Goal: Task Accomplishment & Management: Manage account settings

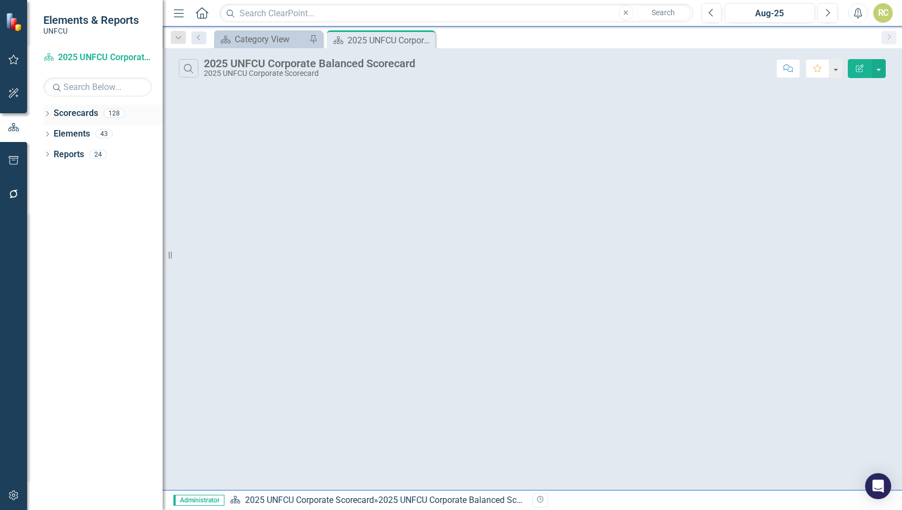
click at [49, 112] on icon "Dropdown" at bounding box center [47, 115] width 8 height 6
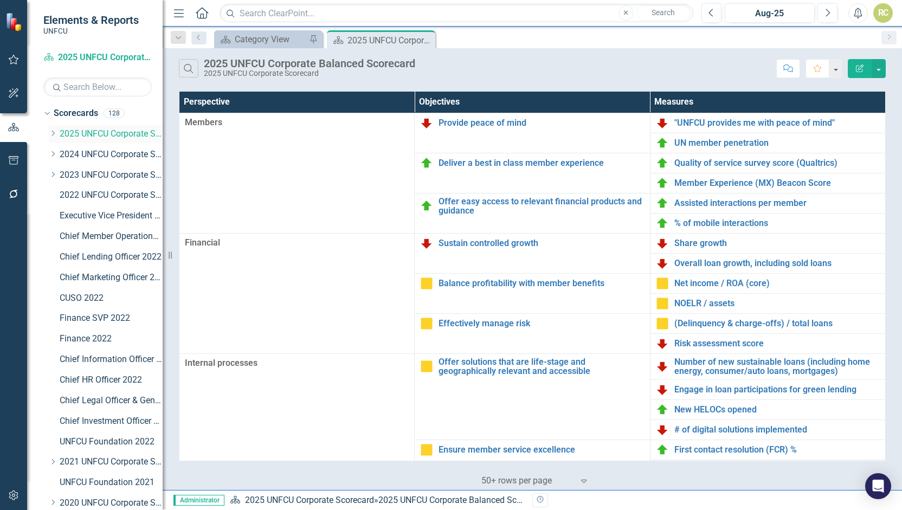
click at [53, 133] on icon "Dropdown" at bounding box center [53, 133] width 8 height 7
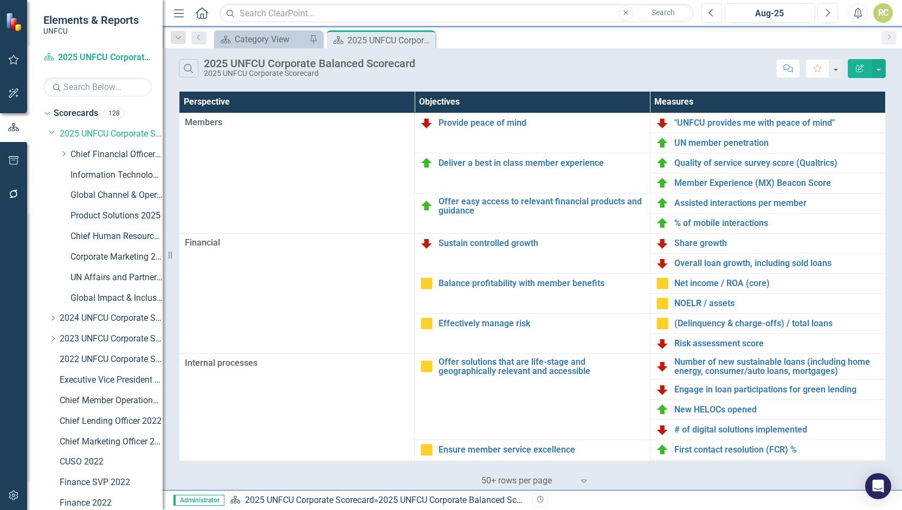
click at [105, 215] on link "Product Solutions 2025" at bounding box center [117, 216] width 92 height 12
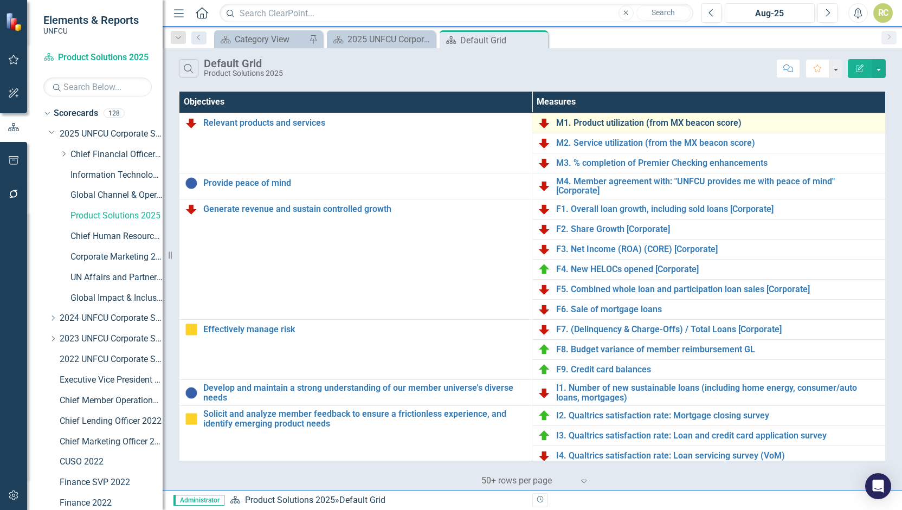
click at [642, 123] on link "M1. Product utilization (from MX beacon score)" at bounding box center [718, 123] width 324 height 10
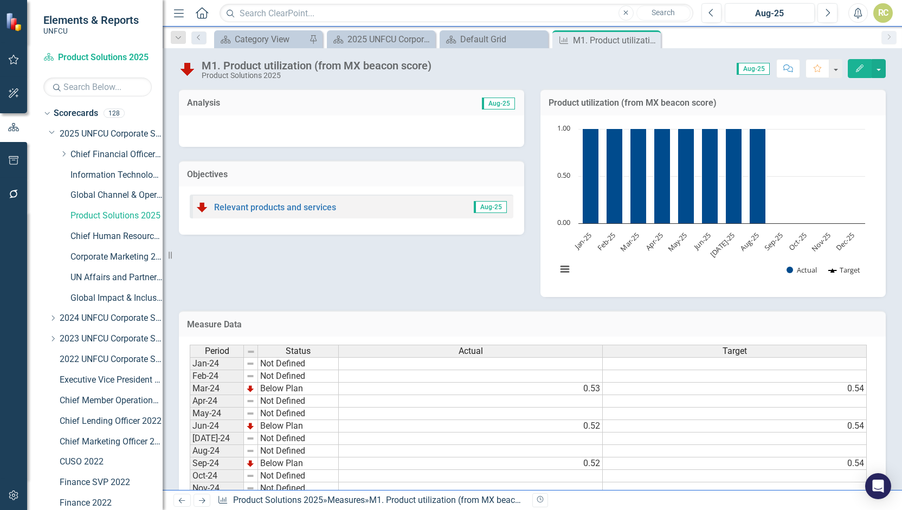
scroll to position [193, 0]
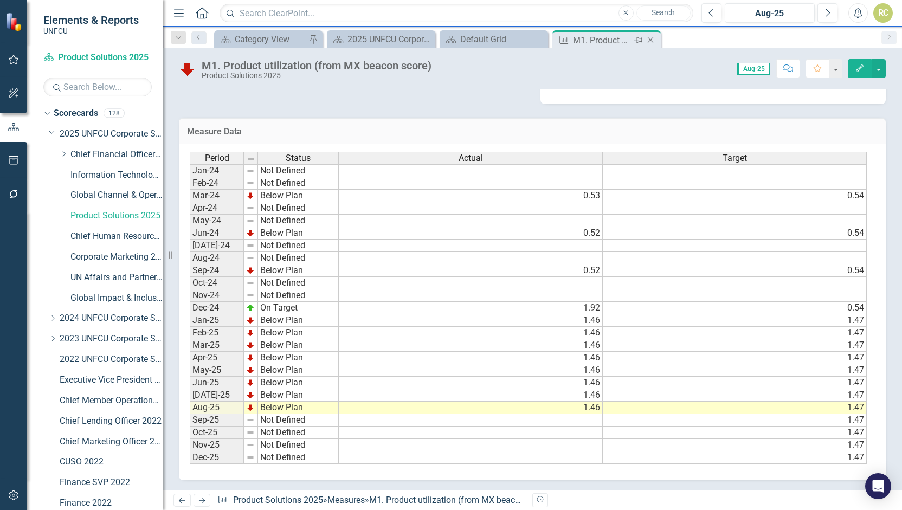
click at [654, 40] on icon "Close" at bounding box center [650, 40] width 11 height 9
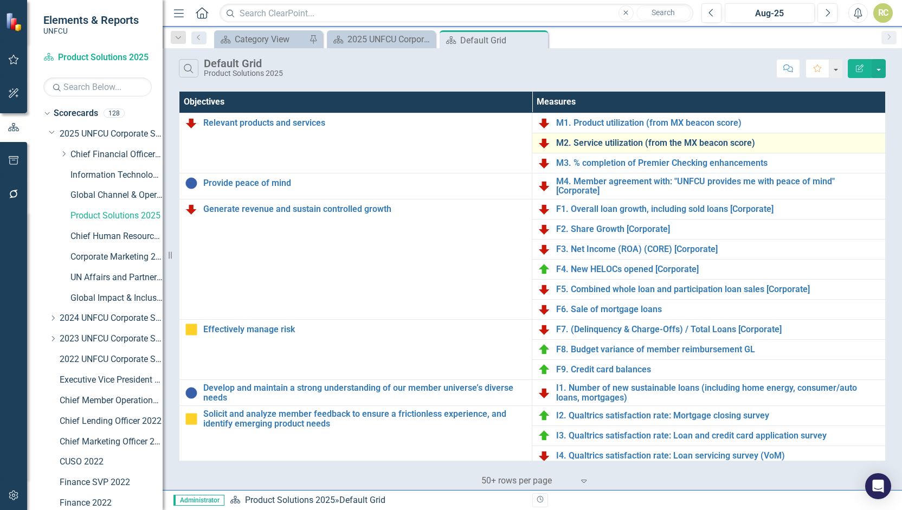
click at [590, 143] on link "M2. Service utilization (from the MX beacon score)" at bounding box center [718, 143] width 324 height 10
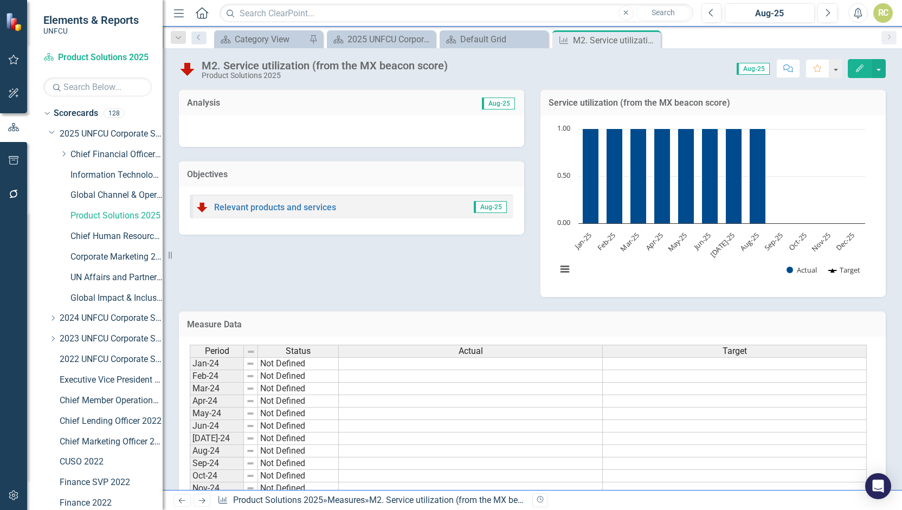
scroll to position [193, 0]
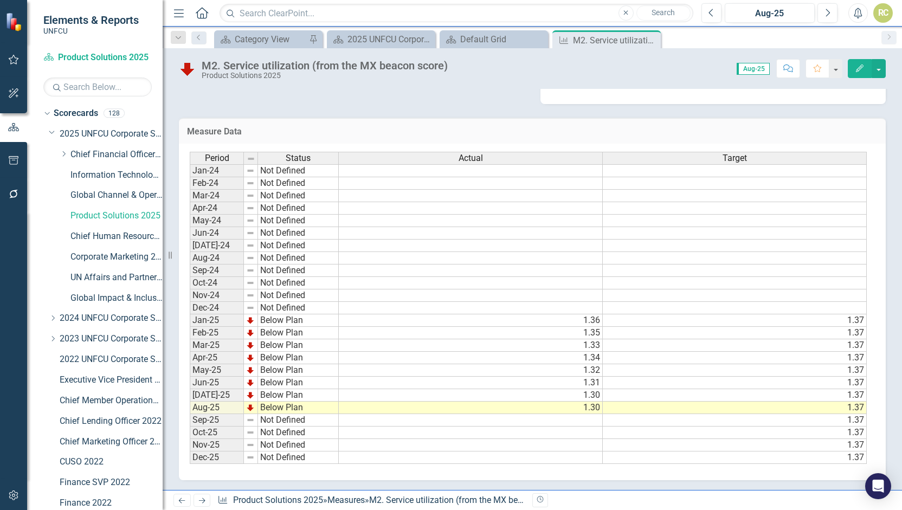
drag, startPoint x: 657, startPoint y: 39, endPoint x: 643, endPoint y: 40, distance: 13.6
click at [0, 0] on div "Close" at bounding box center [0, 0] width 0 height 0
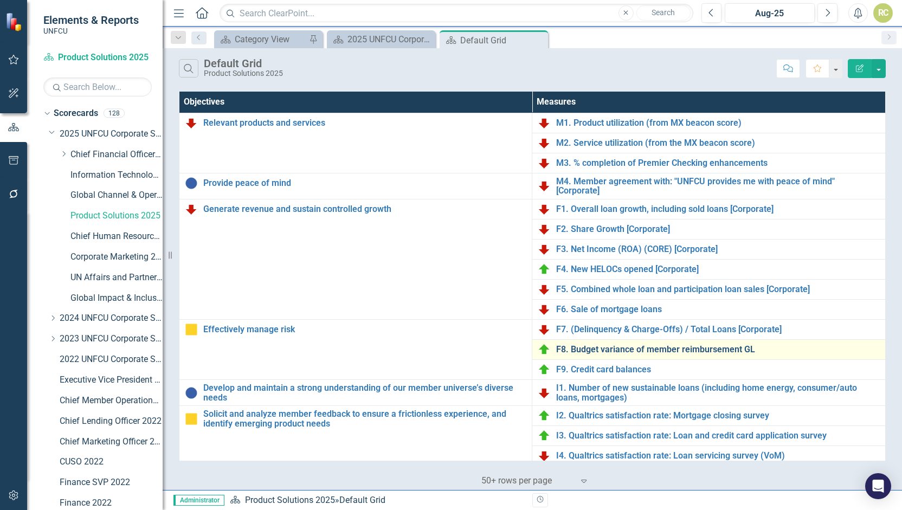
click at [610, 346] on link "F8. Budget variance of member reimbursement GL" at bounding box center [718, 350] width 324 height 10
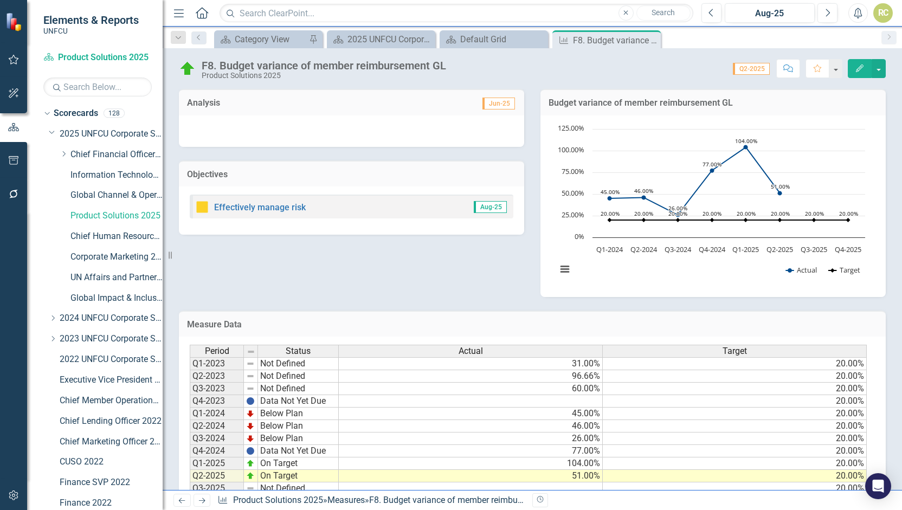
scroll to position [43, 0]
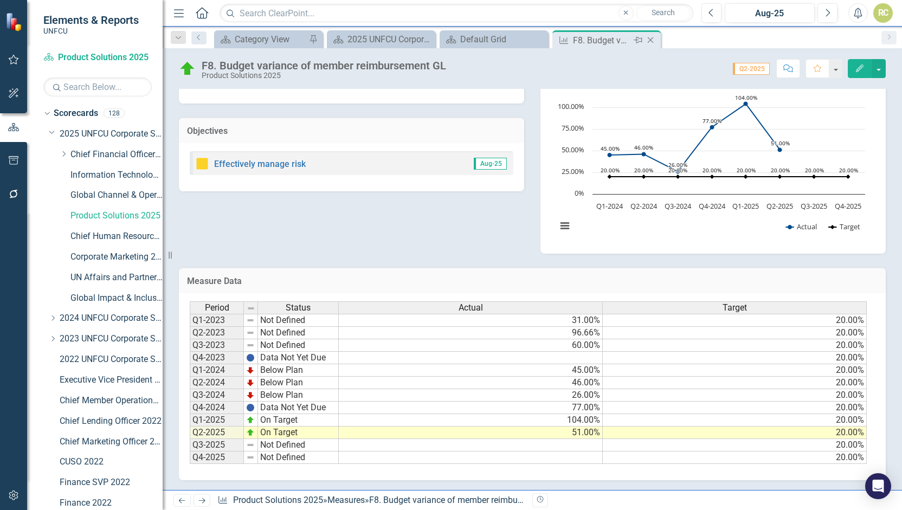
click at [653, 39] on icon "Close" at bounding box center [650, 40] width 11 height 9
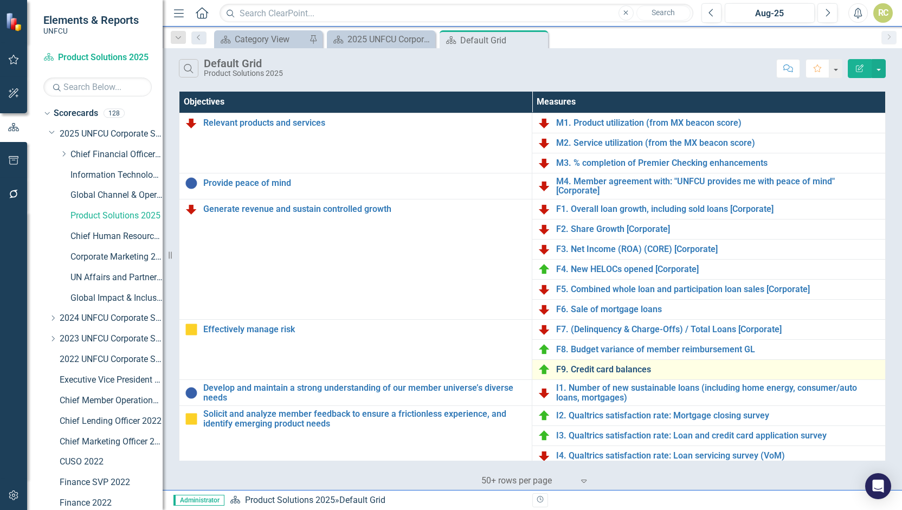
click at [606, 367] on link "F9. Credit card balances" at bounding box center [718, 370] width 324 height 10
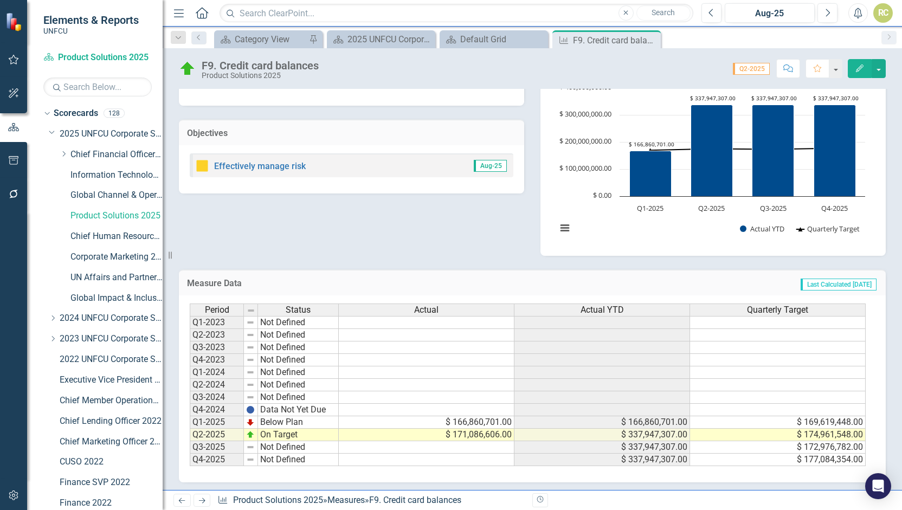
scroll to position [43, 0]
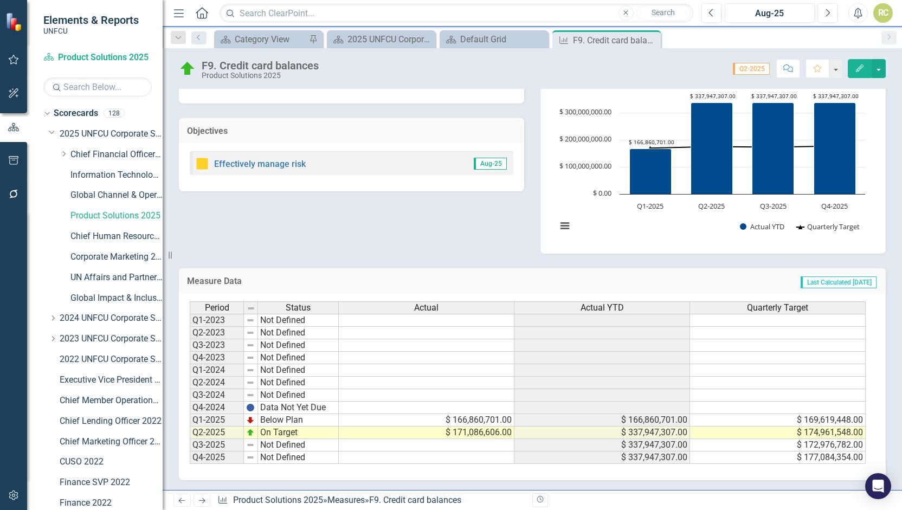
click at [190, 430] on div "Period Status Q1-2023 Not Defined Q2-2023 Not Defined Q3-2023 Not Defined Q4-20…" at bounding box center [190, 383] width 0 height 163
click at [257, 430] on div at bounding box center [257, 431] width 1 height 13
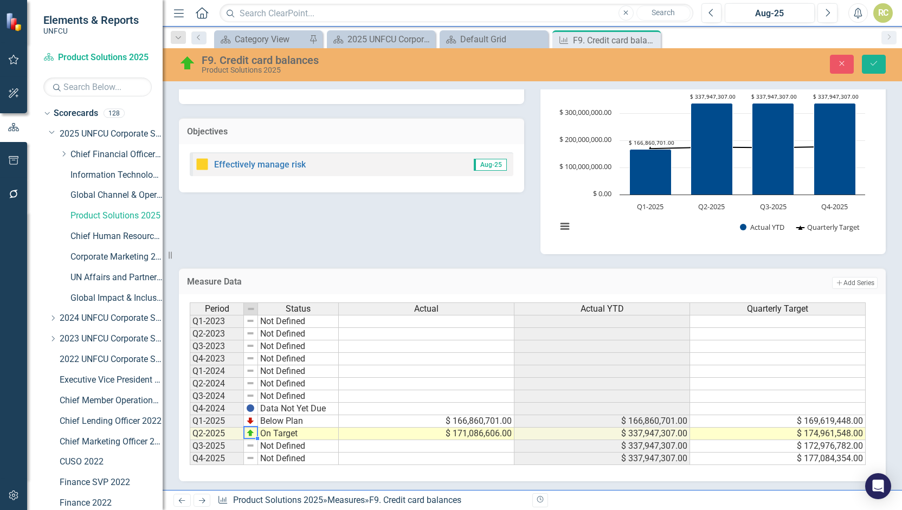
click at [251, 432] on img at bounding box center [250, 433] width 9 height 9
click at [252, 431] on img at bounding box center [250, 433] width 9 height 9
click at [843, 66] on icon "Close" at bounding box center [842, 64] width 10 height 8
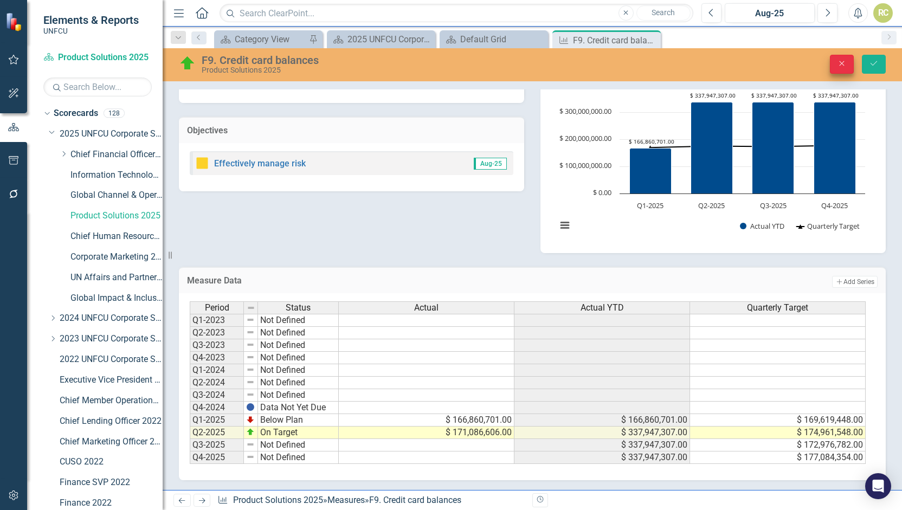
scroll to position [43, 0]
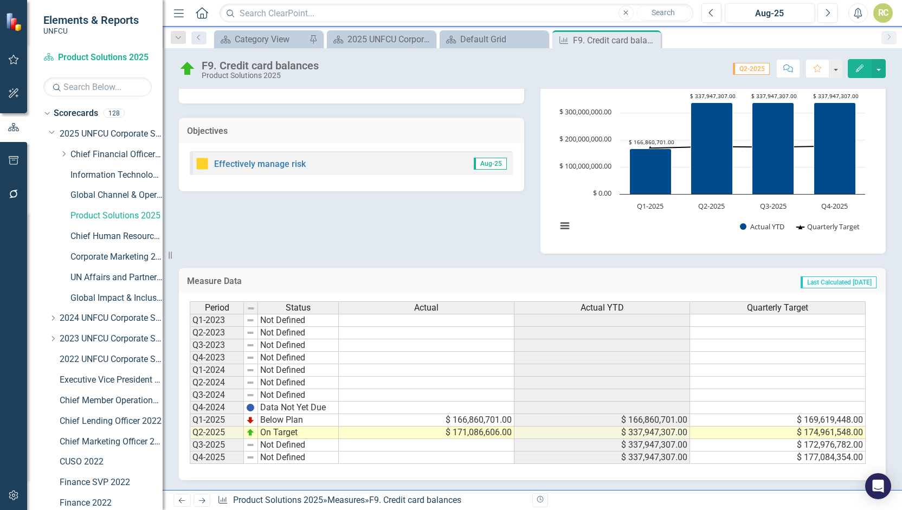
click at [286, 432] on td "On Target" at bounding box center [298, 433] width 81 height 12
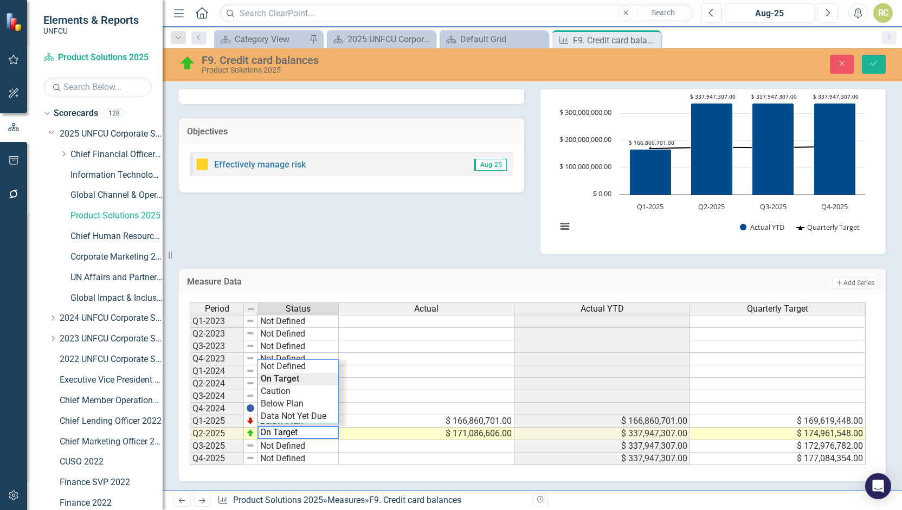
type textarea "Below Plan"
click at [283, 400] on div "Period Status Actual Actual YTD Quarterly Target Q1-2023 Not Defined Q2-2023 No…" at bounding box center [528, 384] width 677 height 163
click at [869, 61] on button "Save" at bounding box center [874, 64] width 24 height 19
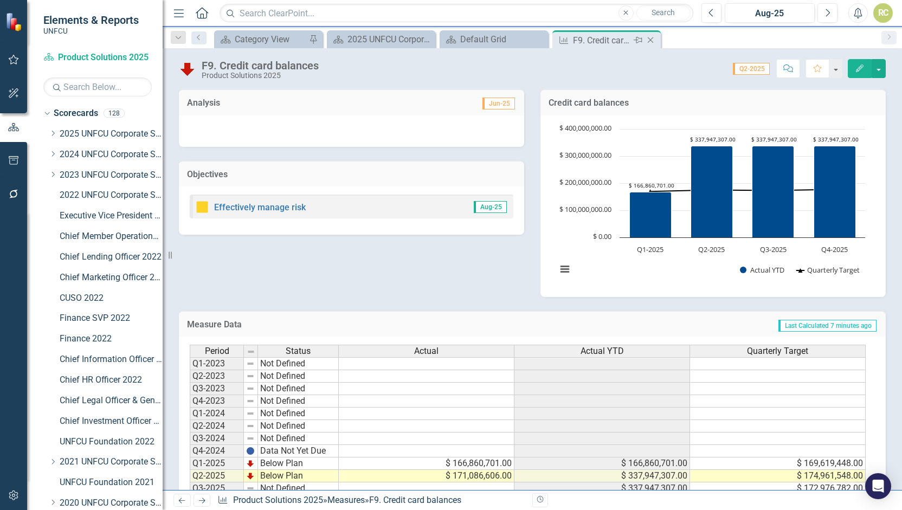
click at [653, 41] on icon "Close" at bounding box center [650, 40] width 11 height 9
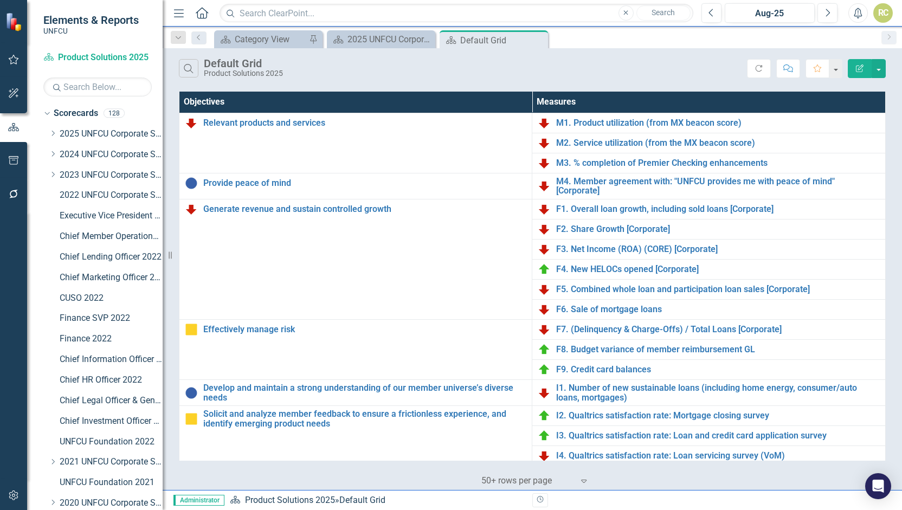
scroll to position [208, 0]
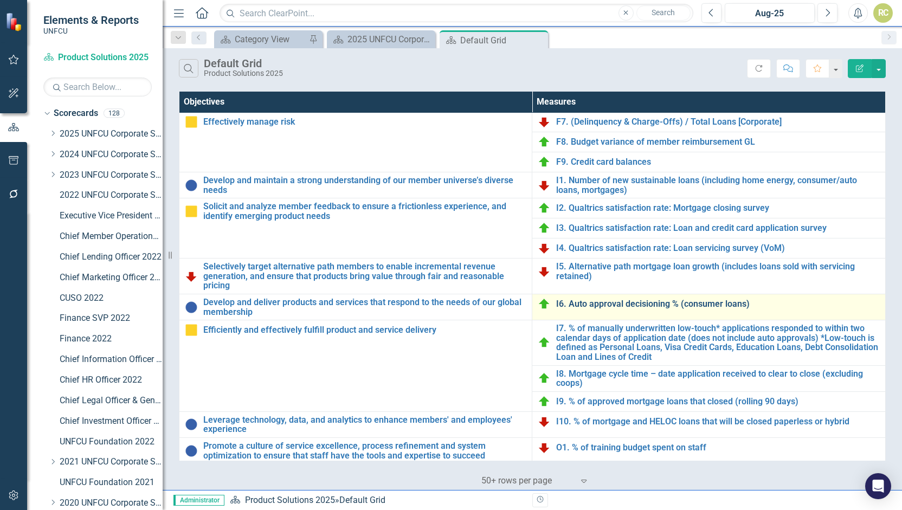
click at [616, 303] on link "I6. Auto approval decisioning % (consumer loans)" at bounding box center [718, 304] width 324 height 10
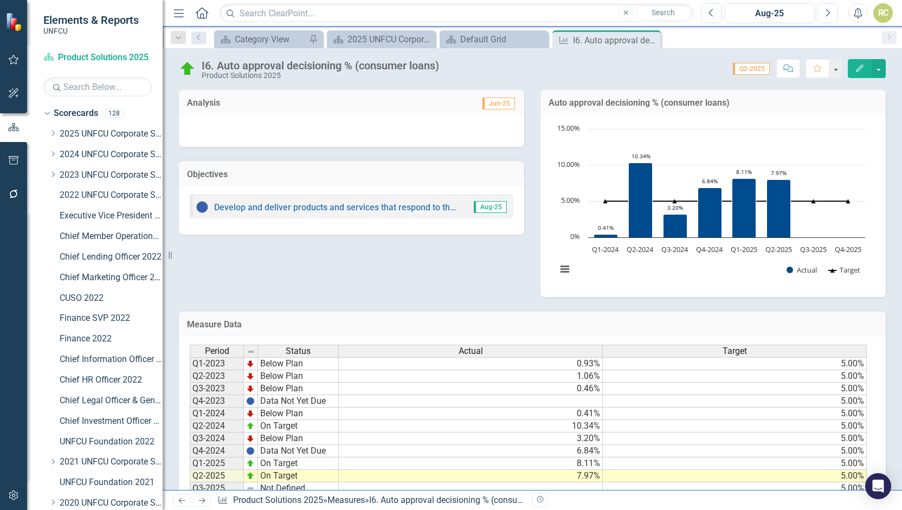
click at [0, 0] on div "Close" at bounding box center [0, 0] width 0 height 0
click at [657, 37] on div "Scorecard Category View Pin Scorecard 2025 UNFCU Corporate Balanced Scorecard C…" at bounding box center [544, 38] width 664 height 17
click at [568, 38] on div "Scorecard Category View Pin Scorecard 2025 UNFCU Corporate Balanced Scorecard C…" at bounding box center [544, 38] width 664 height 17
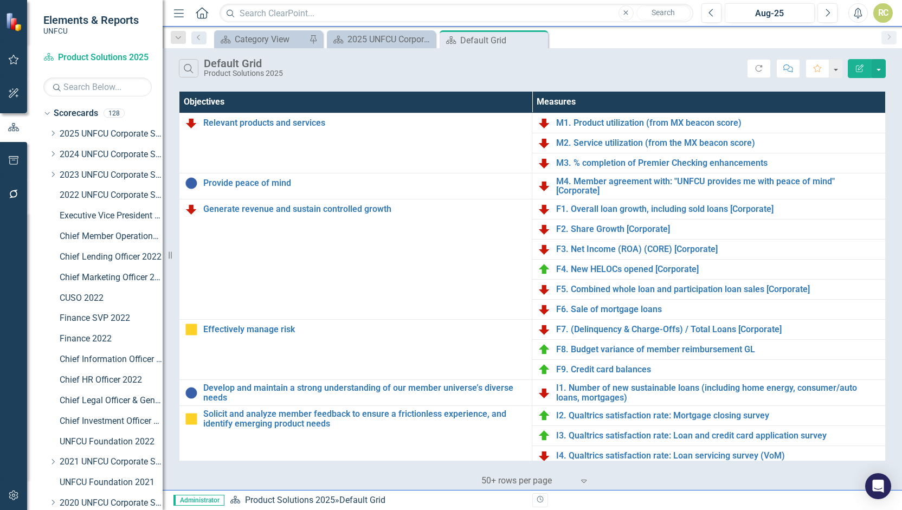
scroll to position [208, 0]
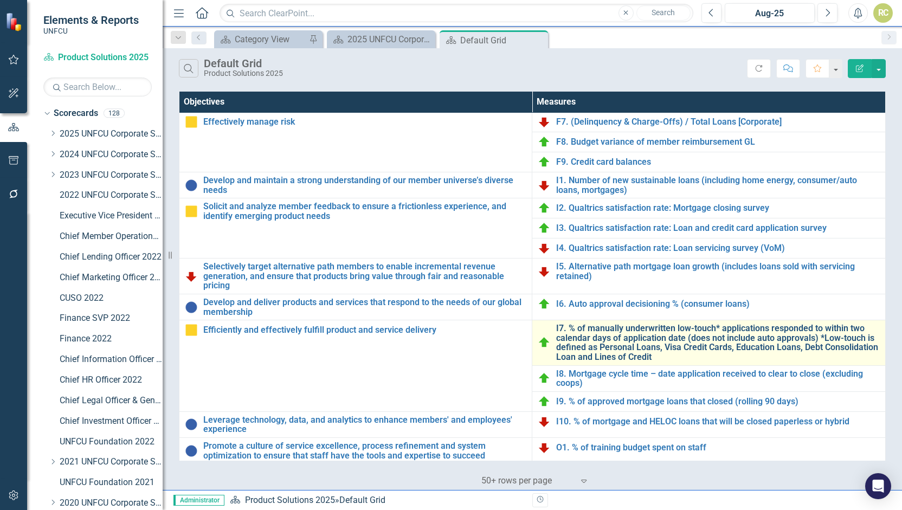
click at [619, 340] on link "I7. % of manually underwritten low-touch* applications responded to within two …" at bounding box center [718, 343] width 324 height 38
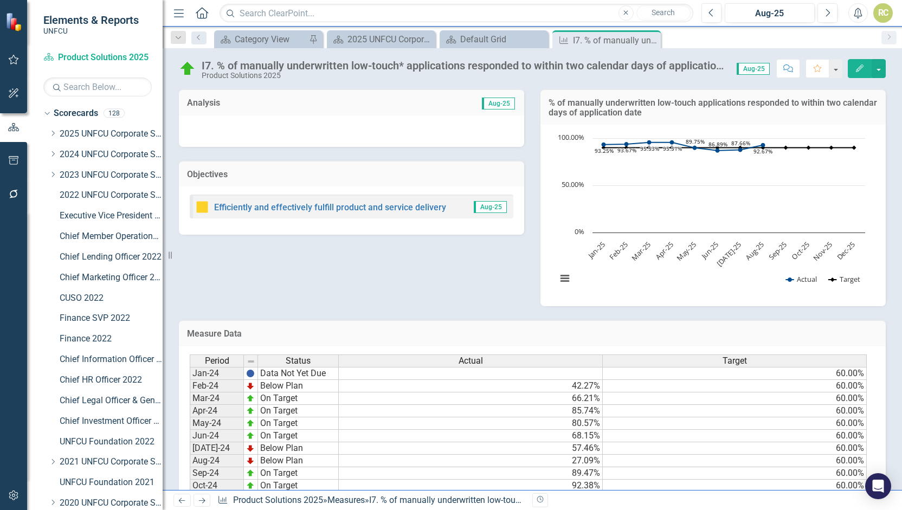
scroll to position [203, 0]
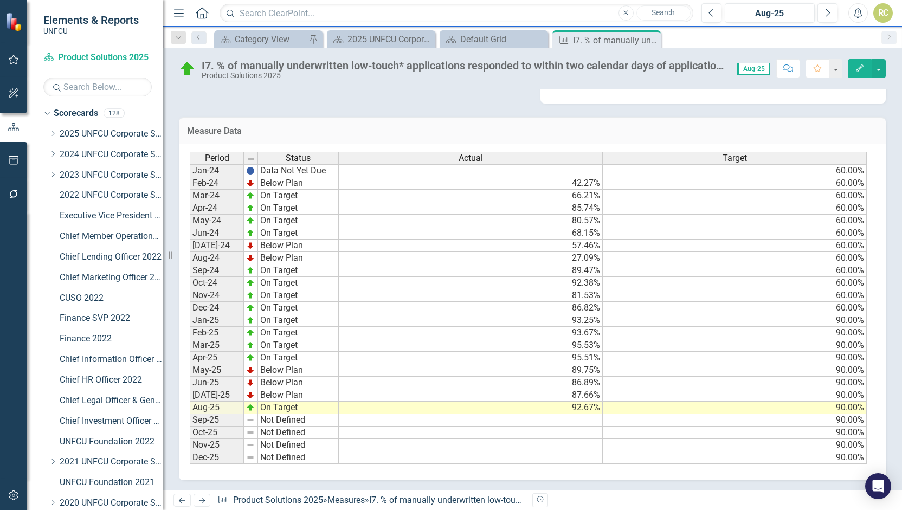
click at [0, 0] on icon "Close" at bounding box center [0, 0] width 0 height 0
click at [652, 39] on div "Scorecard Category View Pin Scorecard 2025 UNFCU Corporate Balanced Scorecard C…" at bounding box center [544, 38] width 664 height 17
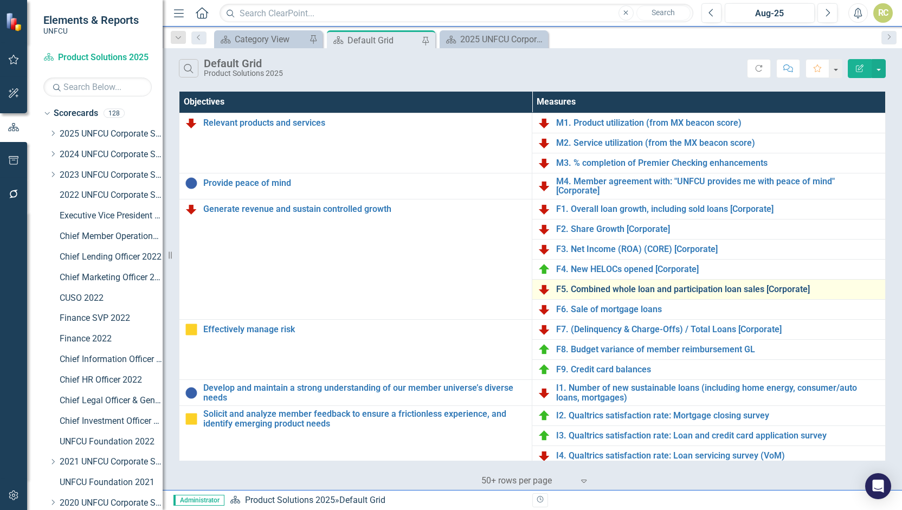
scroll to position [208, 0]
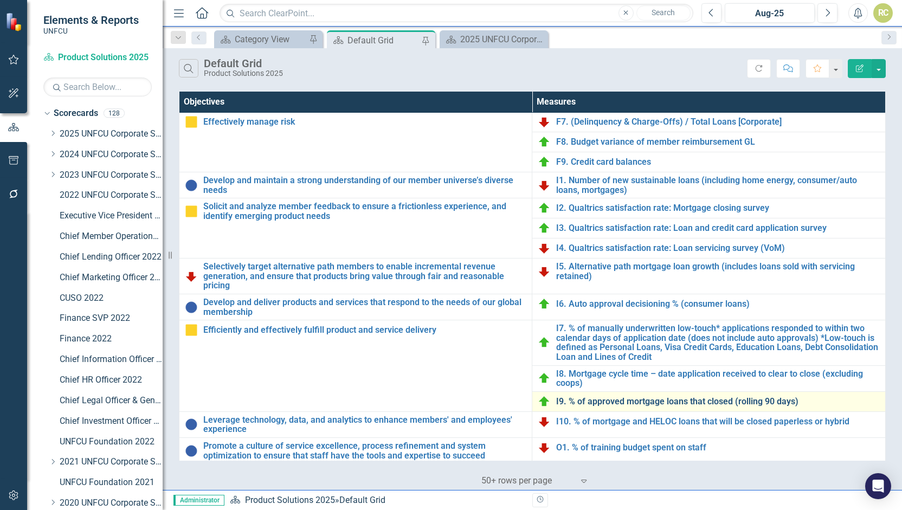
click at [646, 400] on link "I9. % of approved mortgage loans that closed (rolling 90 days)" at bounding box center [718, 402] width 324 height 10
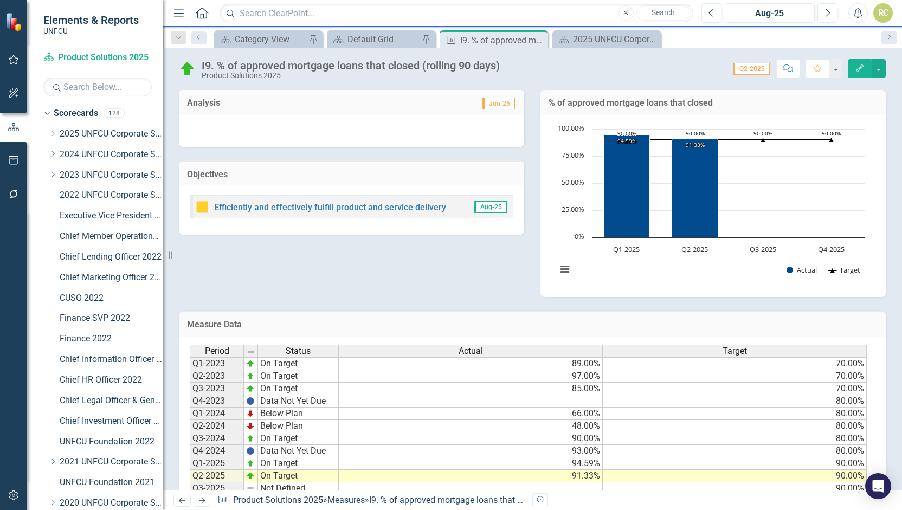
scroll to position [43, 0]
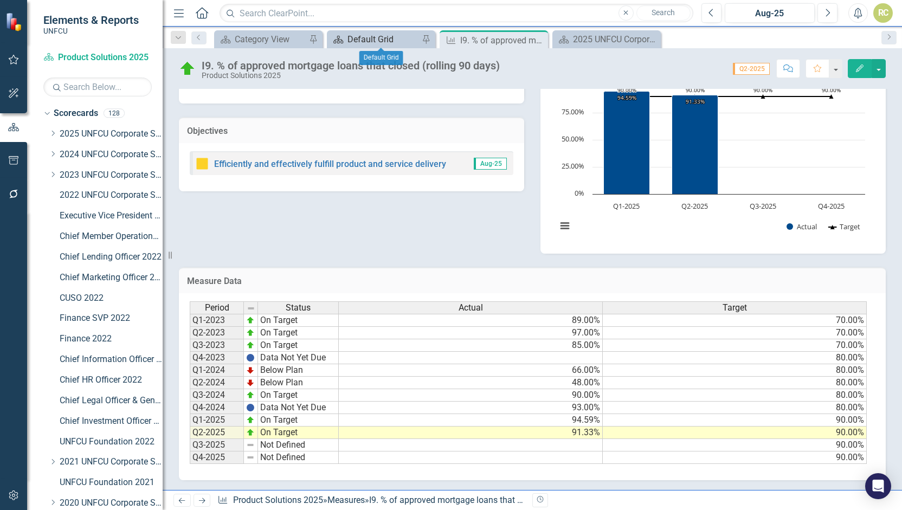
click at [387, 36] on div "Default Grid" at bounding box center [384, 40] width 72 height 14
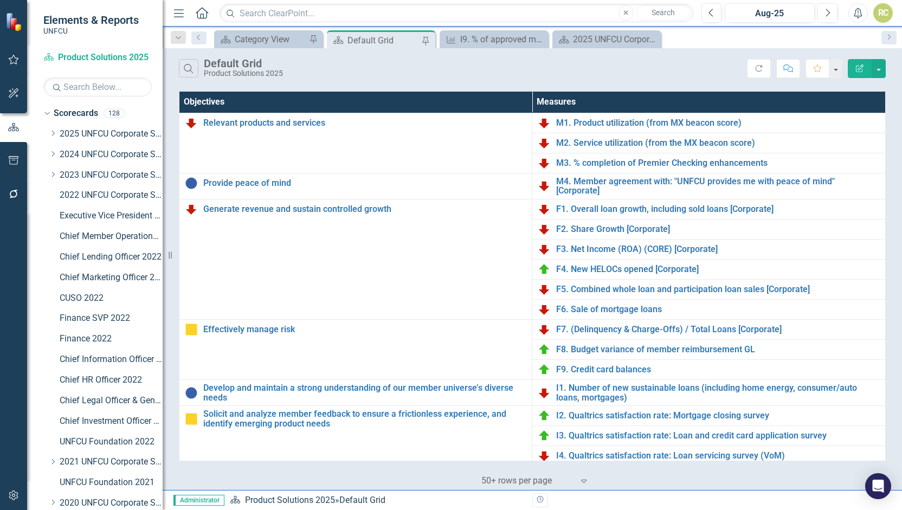
scroll to position [208, 0]
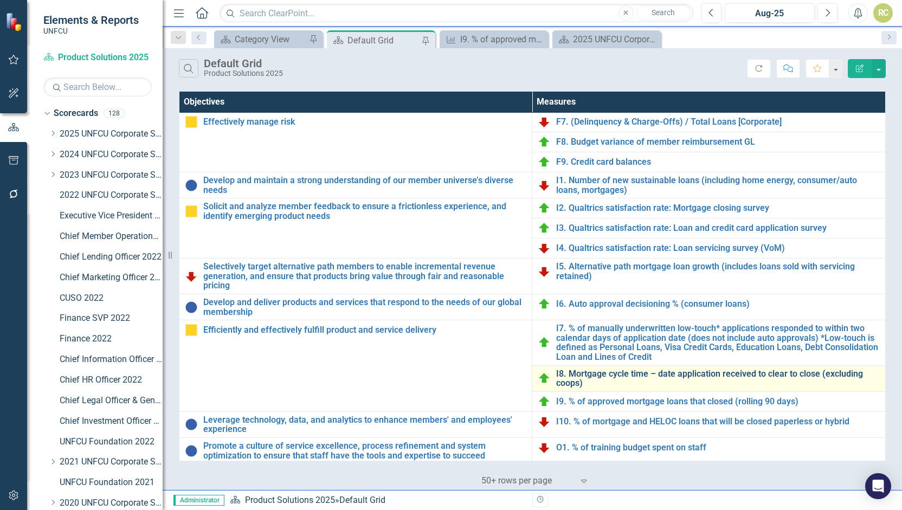
click at [616, 374] on link "I8. Mortgage cycle time – date application received to clear to close (excludin…" at bounding box center [718, 378] width 324 height 19
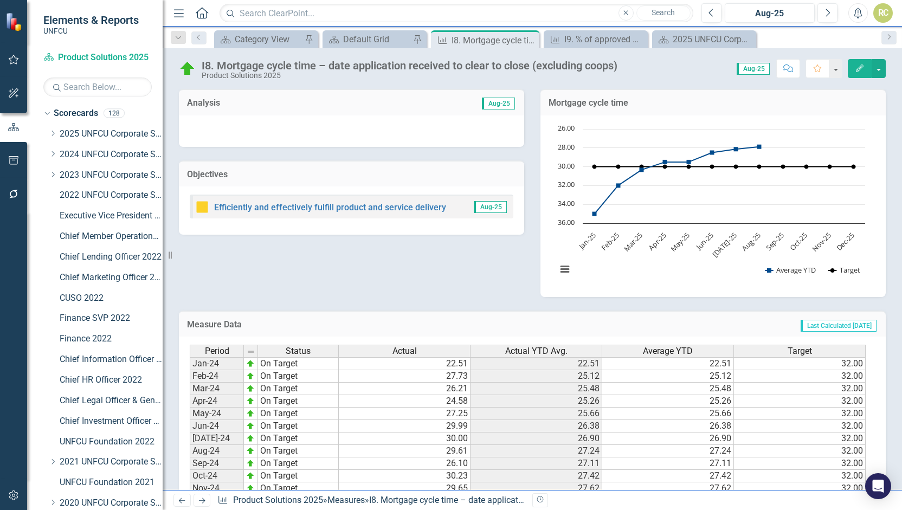
scroll to position [193, 0]
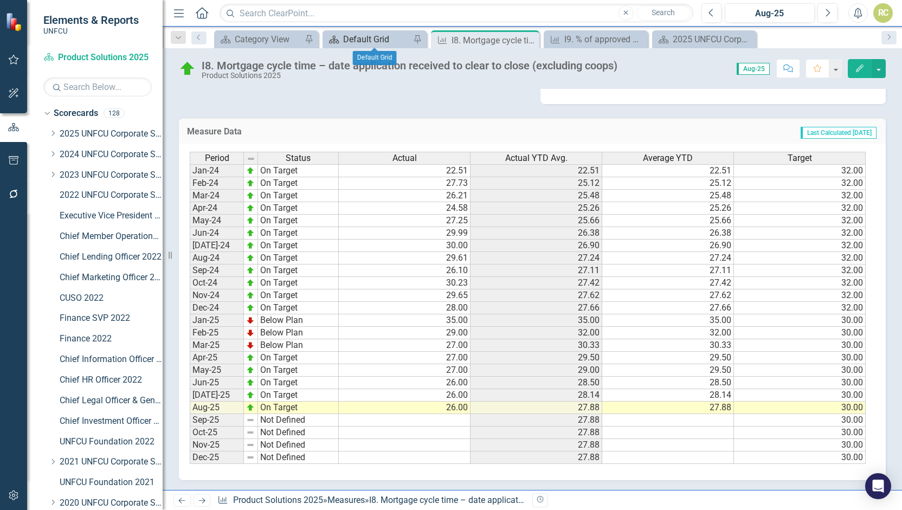
click at [380, 40] on div "Default Grid" at bounding box center [376, 40] width 67 height 14
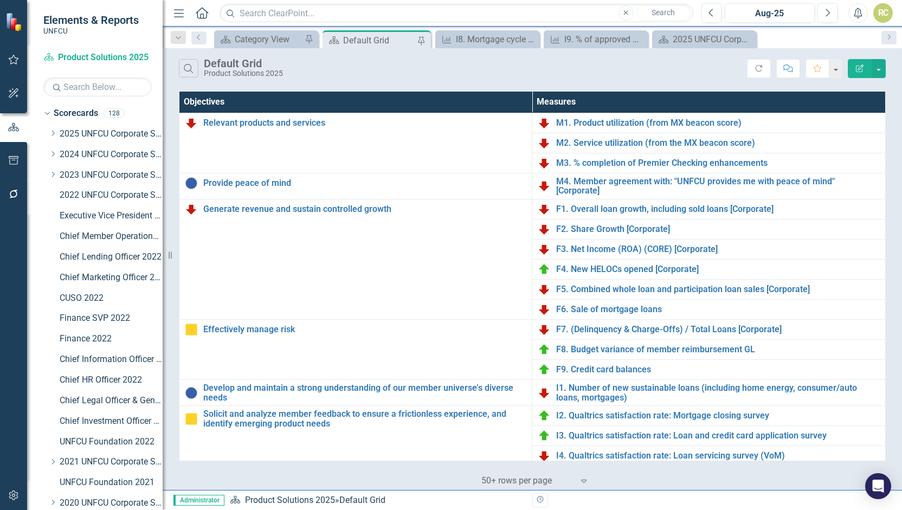
scroll to position [208, 0]
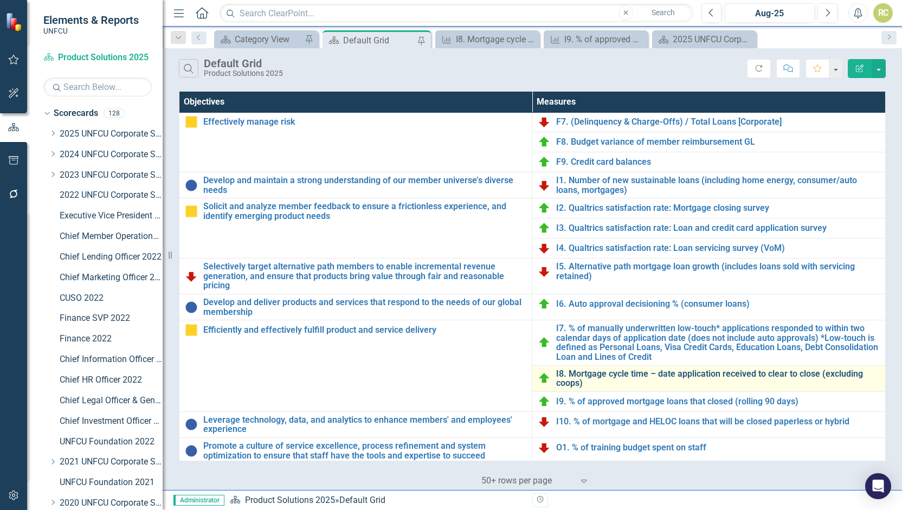
click at [609, 374] on link "I8. Mortgage cycle time – date application received to clear to close (excludin…" at bounding box center [718, 378] width 324 height 19
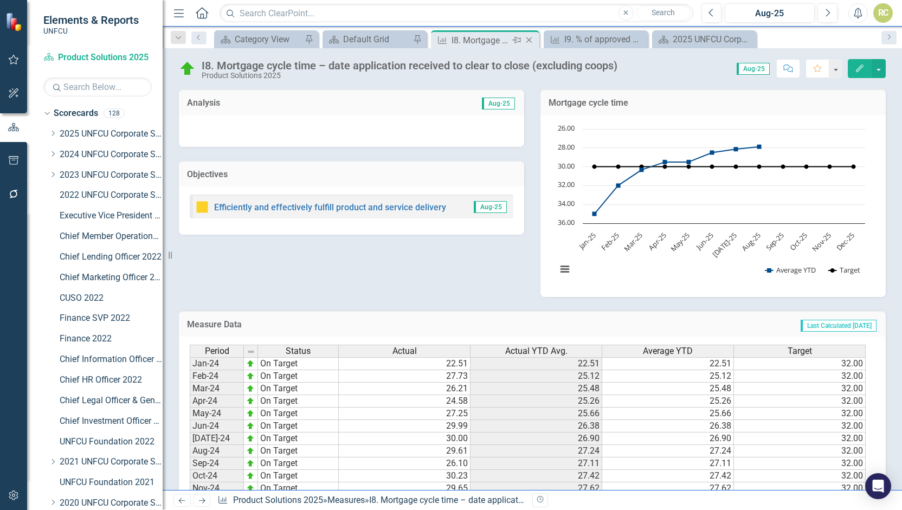
click at [535, 37] on icon "Close" at bounding box center [529, 40] width 11 height 9
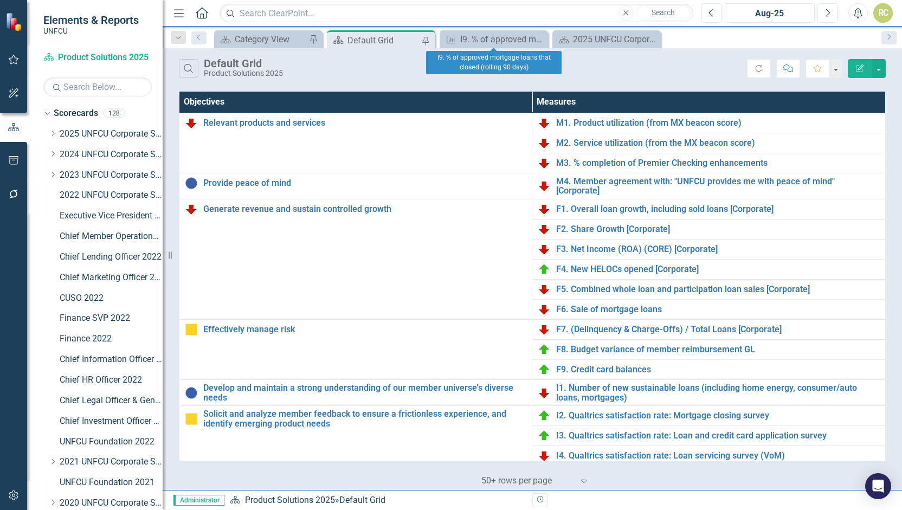
click at [393, 35] on div "Default Grid" at bounding box center [384, 41] width 72 height 14
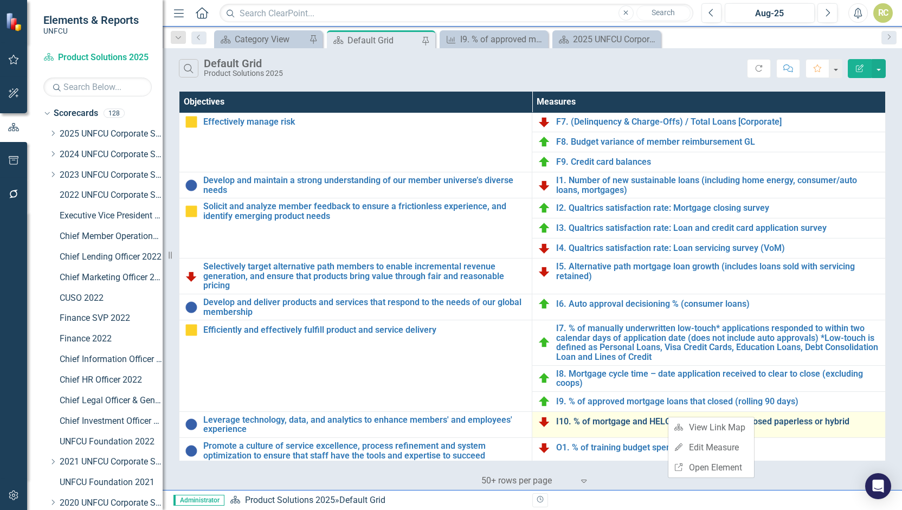
click at [663, 417] on link "I10. % of mortgage and HELOC loans that will be closed paperless or hybrid" at bounding box center [718, 422] width 324 height 10
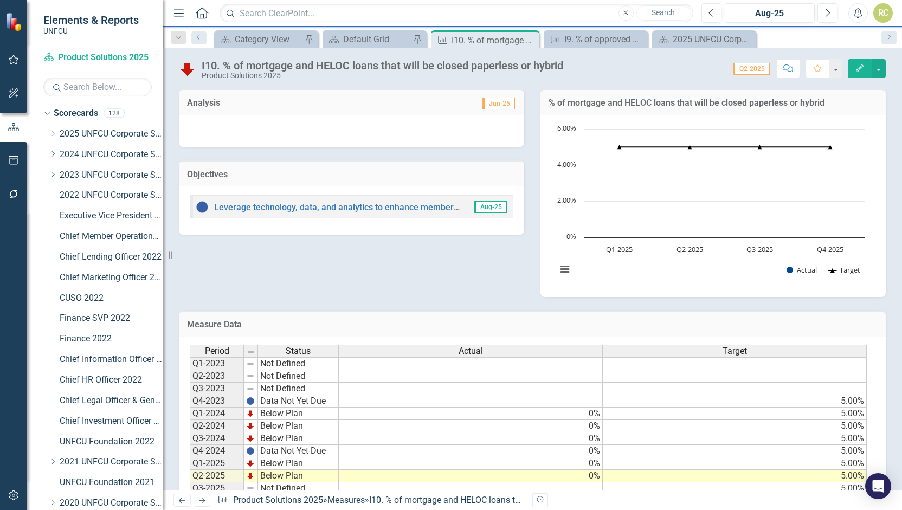
scroll to position [43, 0]
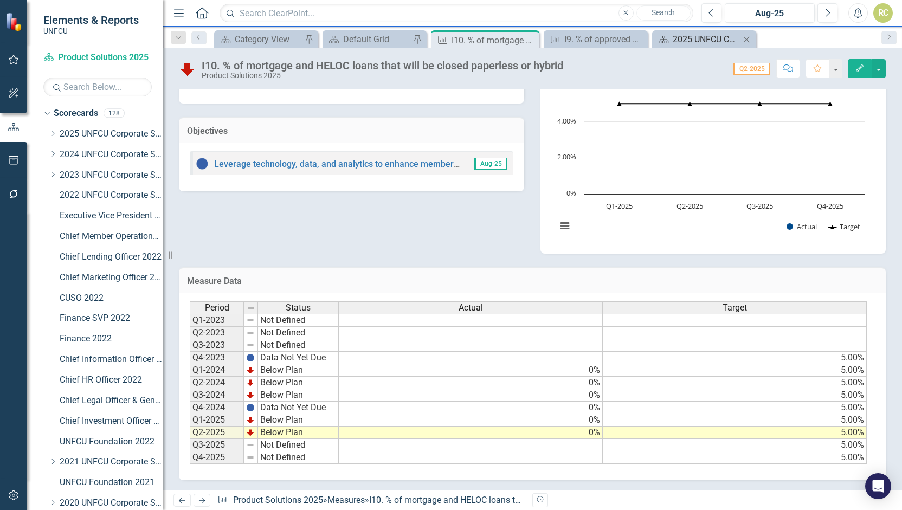
click at [726, 39] on div "2025 UNFCU Corporate Balanced Scorecard" at bounding box center [706, 40] width 67 height 14
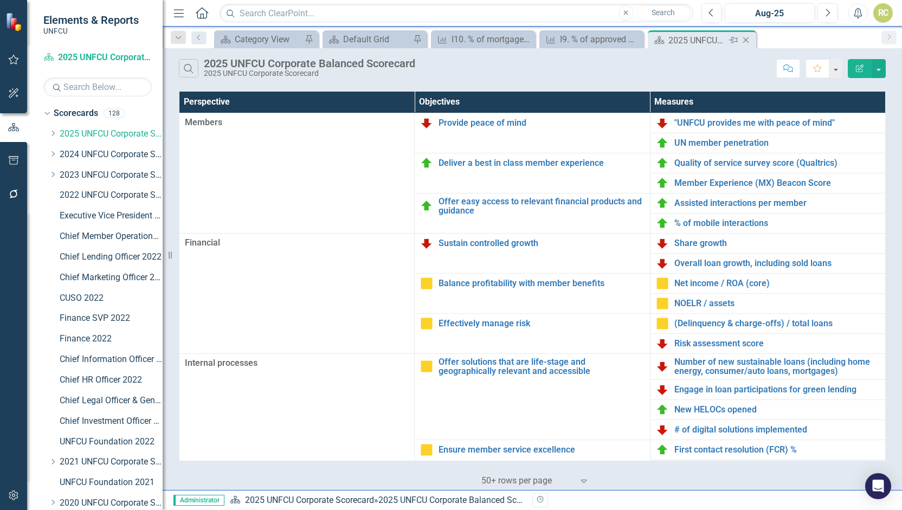
click at [751, 39] on icon "Close" at bounding box center [746, 40] width 11 height 9
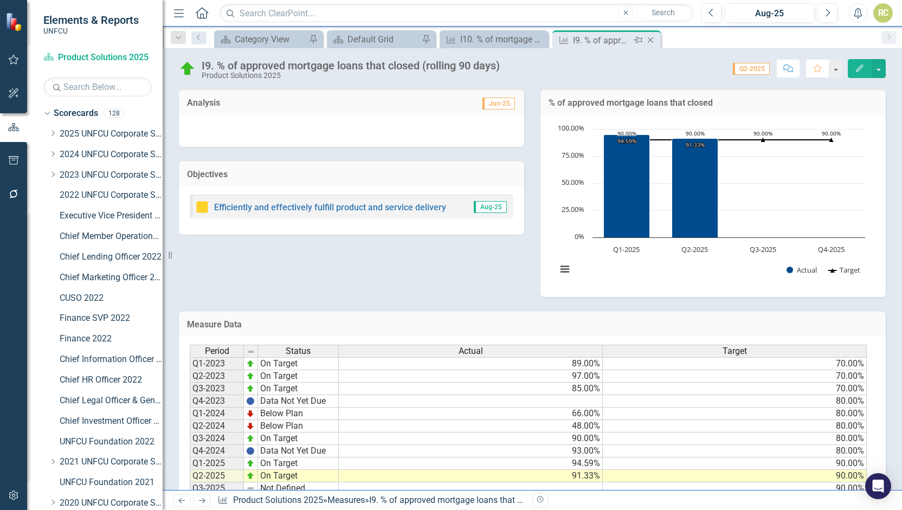
click at [652, 39] on icon at bounding box center [651, 40] width 6 height 6
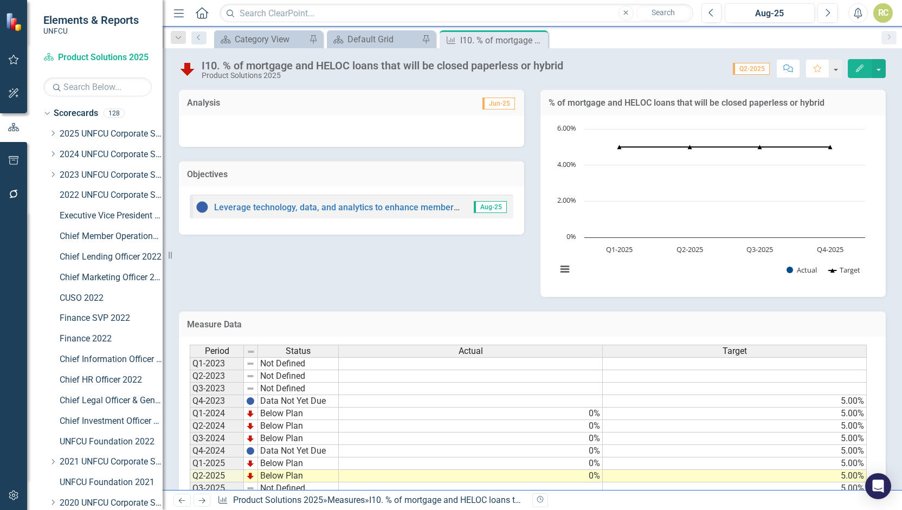
click at [0, 0] on icon "Close" at bounding box center [0, 0] width 0 height 0
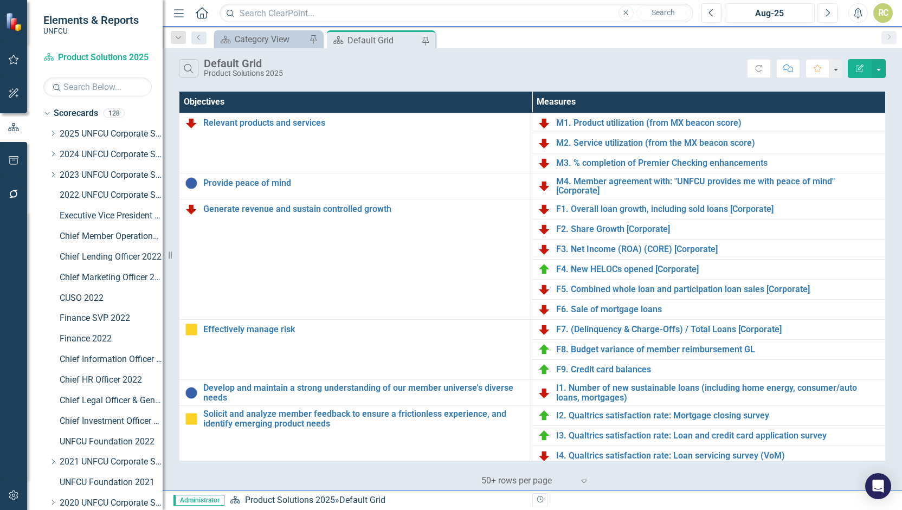
scroll to position [208, 0]
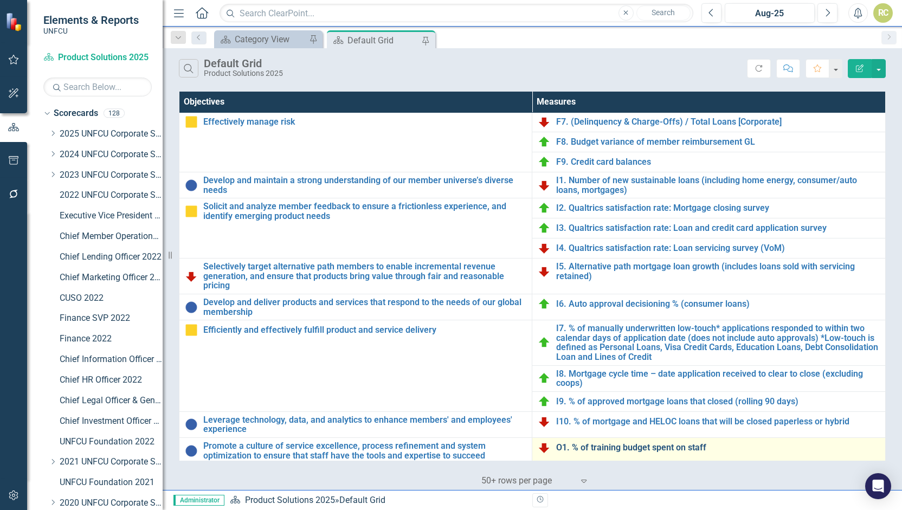
click at [611, 443] on link "O1. % of training budget spent on staff" at bounding box center [718, 448] width 324 height 10
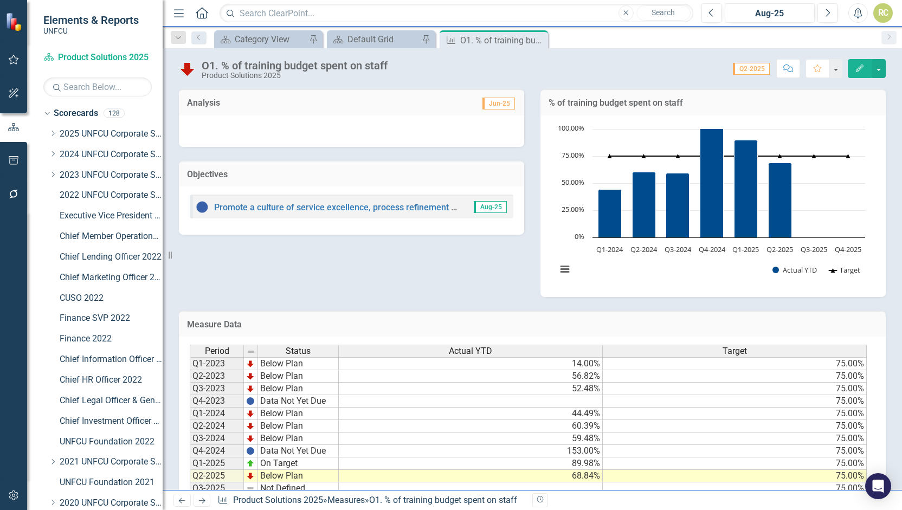
scroll to position [43, 0]
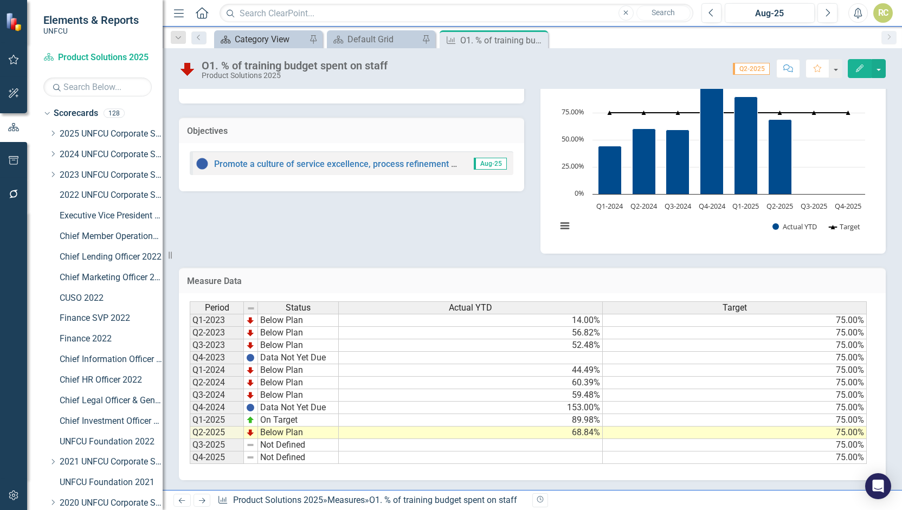
click at [294, 42] on div "Category View" at bounding box center [271, 40] width 72 height 14
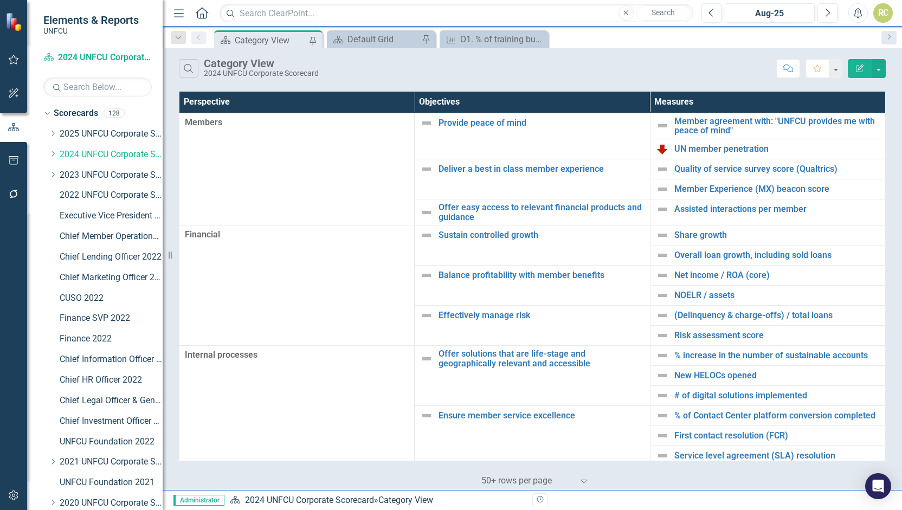
scroll to position [187, 0]
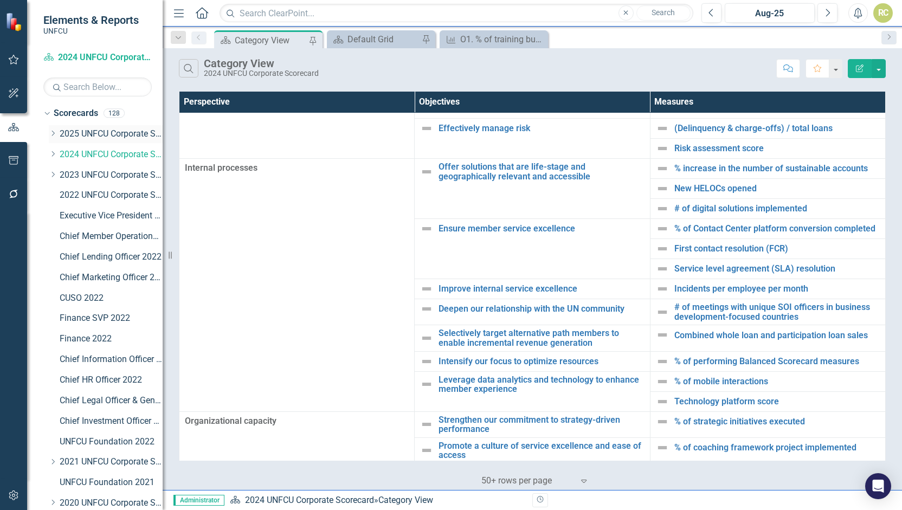
click at [103, 131] on link "2025 UNFCU Corporate Scorecard" at bounding box center [111, 134] width 103 height 12
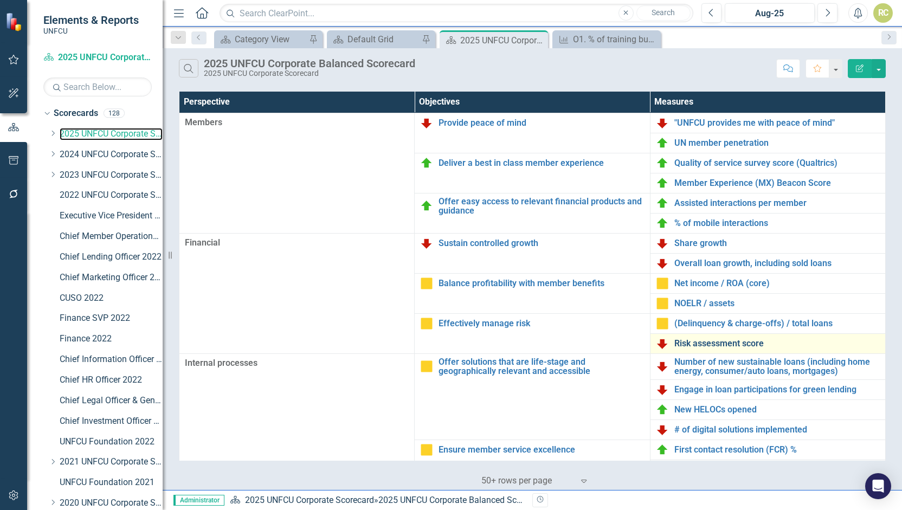
scroll to position [221, 0]
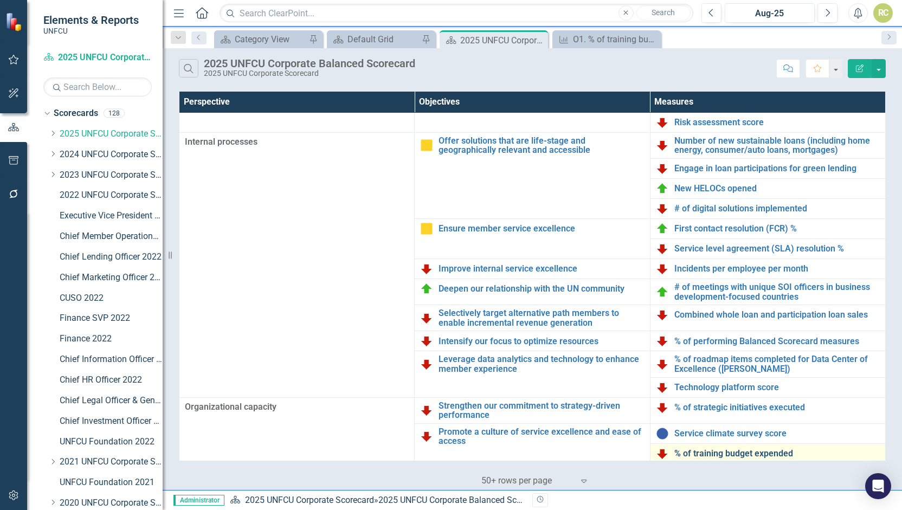
click at [727, 449] on link "% of training budget expended" at bounding box center [778, 454] width 206 height 10
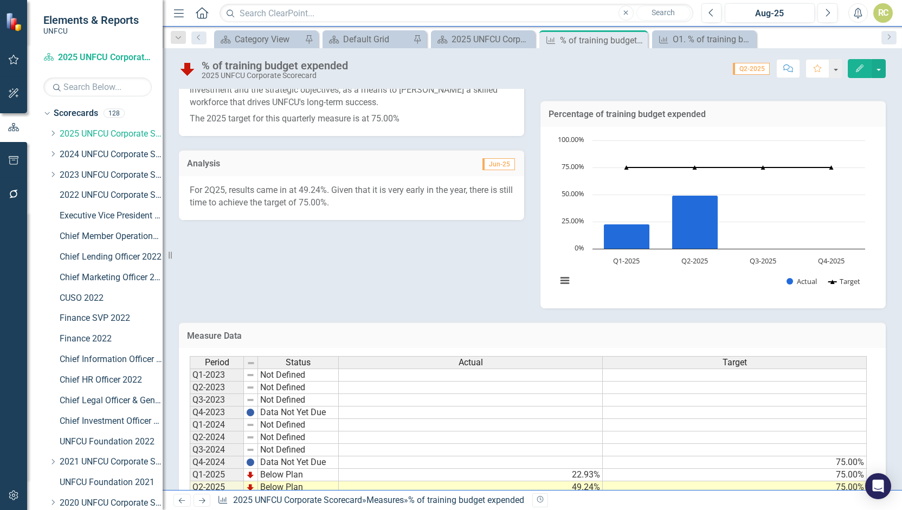
scroll to position [206, 0]
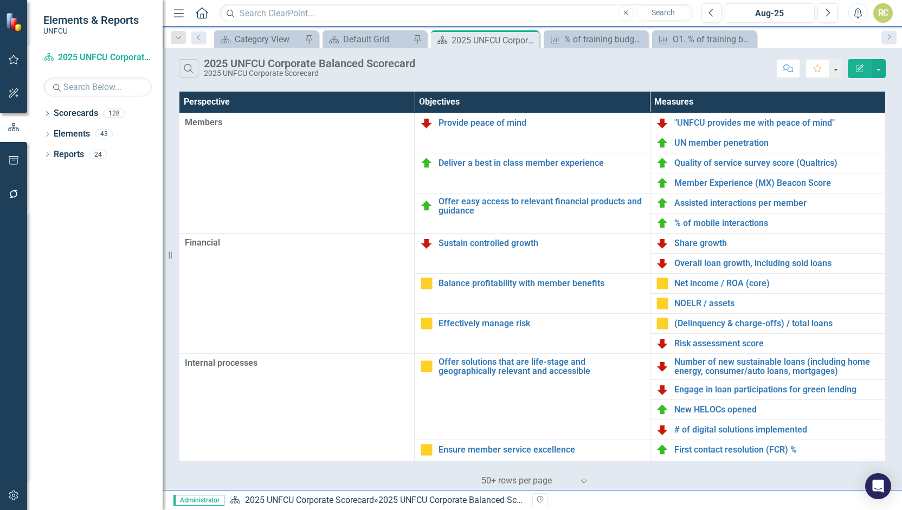
click at [15, 498] on icon "button" at bounding box center [13, 495] width 11 height 9
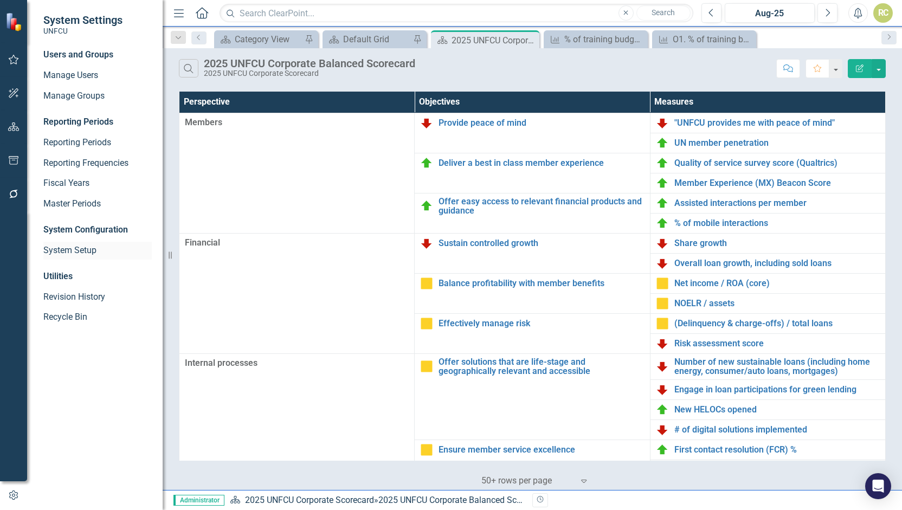
click at [68, 251] on link "System Setup" at bounding box center [97, 251] width 108 height 12
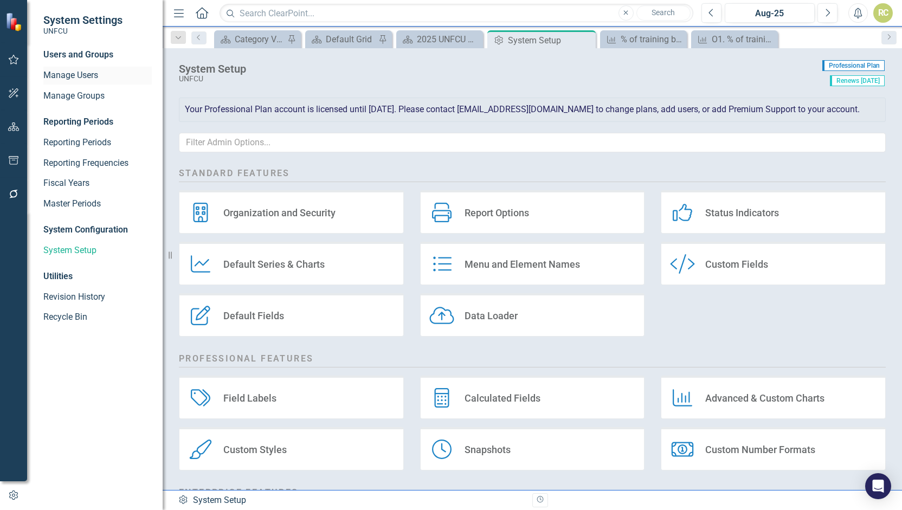
click at [86, 79] on link "Manage Users" at bounding box center [97, 75] width 108 height 12
